Goal: Task Accomplishment & Management: Manage account settings

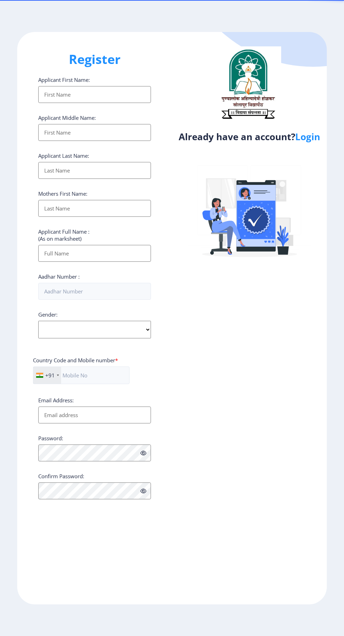
select select
click at [320, 140] on link "Login" at bounding box center [308, 136] width 25 height 13
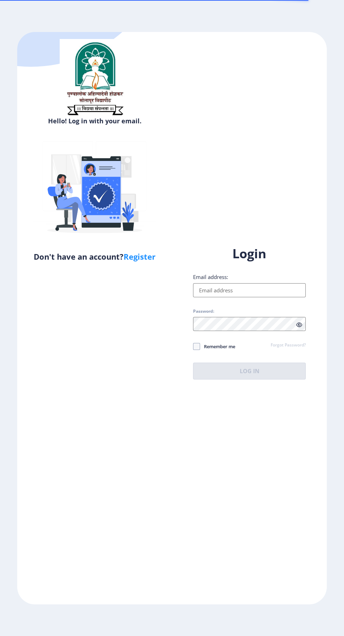
click at [277, 297] on input "Email address:" at bounding box center [249, 290] width 113 height 14
type input "[EMAIL_ADDRESS][DOMAIN_NAME]"
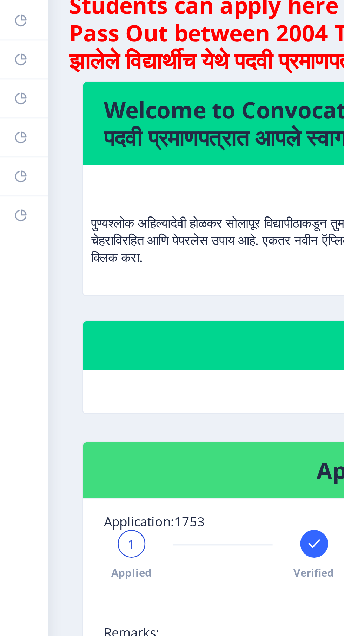
click at [9, 110] on icon at bounding box center [9, 109] width 2 height 2
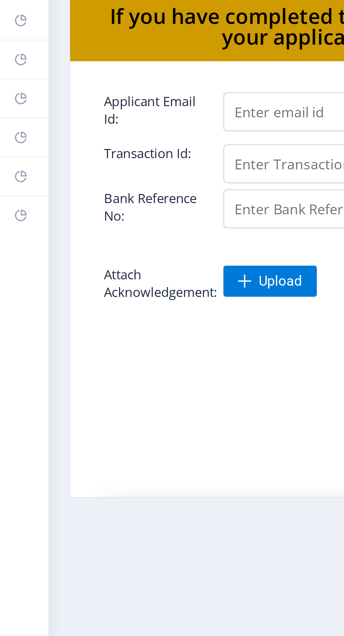
click at [11, 89] on link "Myapplication" at bounding box center [10, 94] width 20 height 15
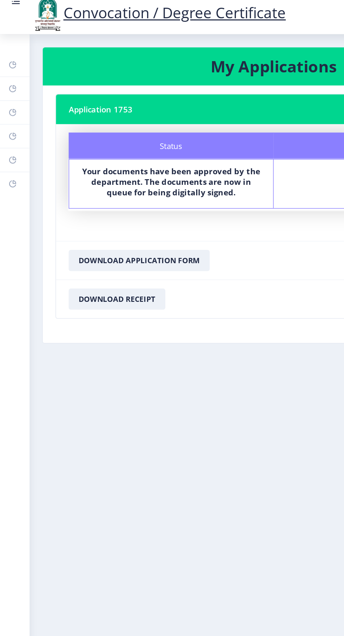
click at [12, 110] on link "Payment issue" at bounding box center [10, 110] width 20 height 15
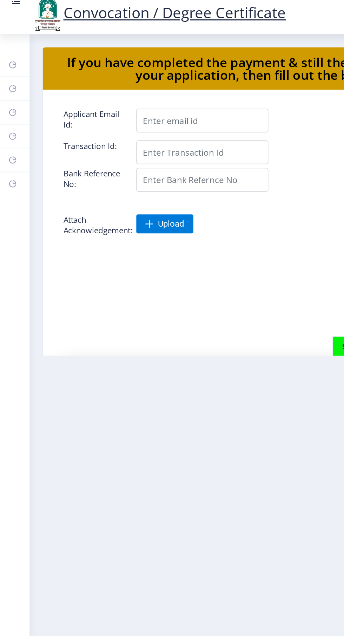
click at [11, 96] on rect at bounding box center [9, 95] width 6 height 6
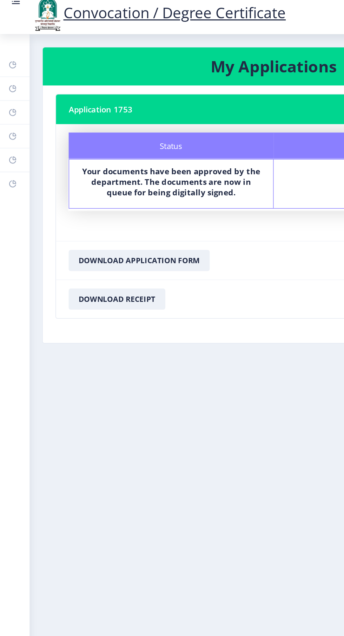
click at [14, 131] on link "Incorrect Certificate" at bounding box center [10, 125] width 20 height 15
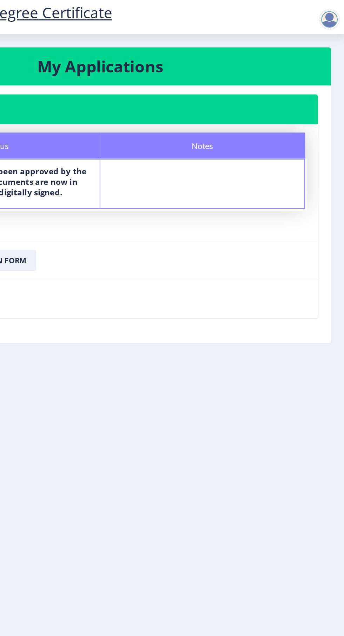
click at [332, 17] on div at bounding box center [335, 17] width 14 height 14
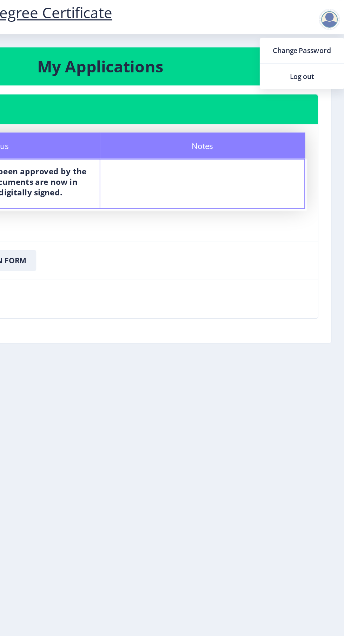
click at [332, 17] on div at bounding box center [335, 17] width 14 height 14
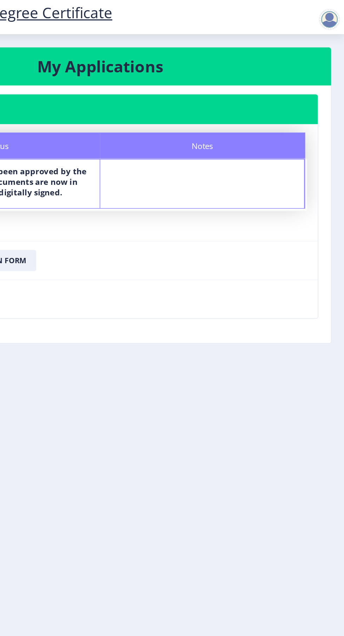
click at [332, 17] on div at bounding box center [335, 17] width 14 height 14
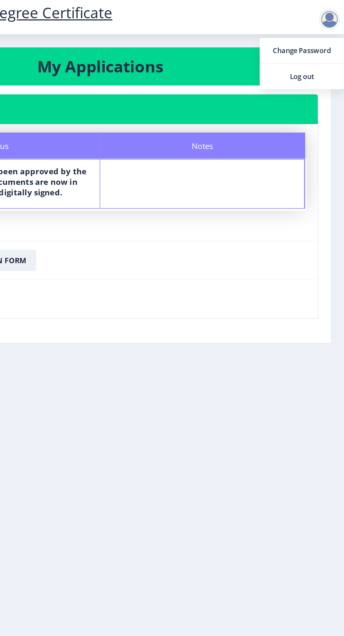
click at [329, 53] on span "Log out" at bounding box center [316, 55] width 45 height 8
